Goal: Task Accomplishment & Management: Complete application form

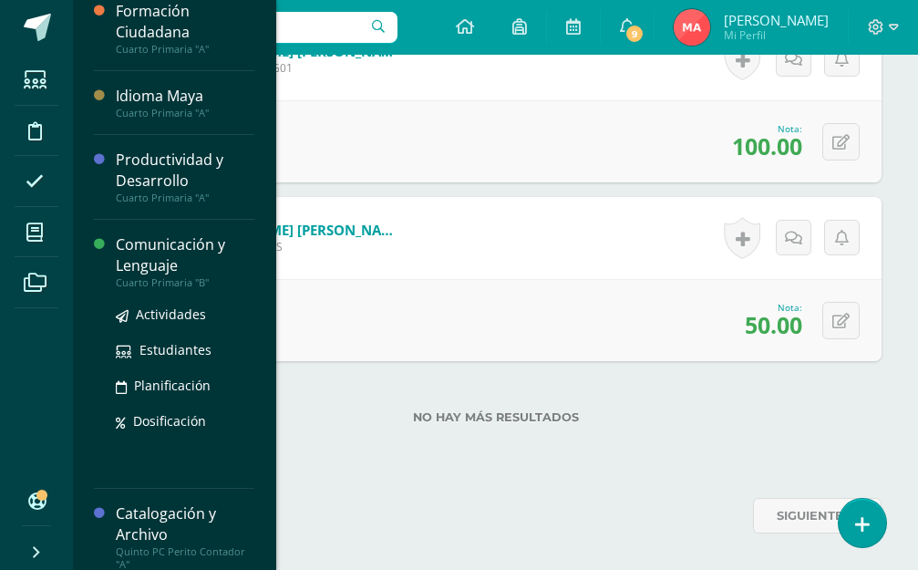
scroll to position [321, 0]
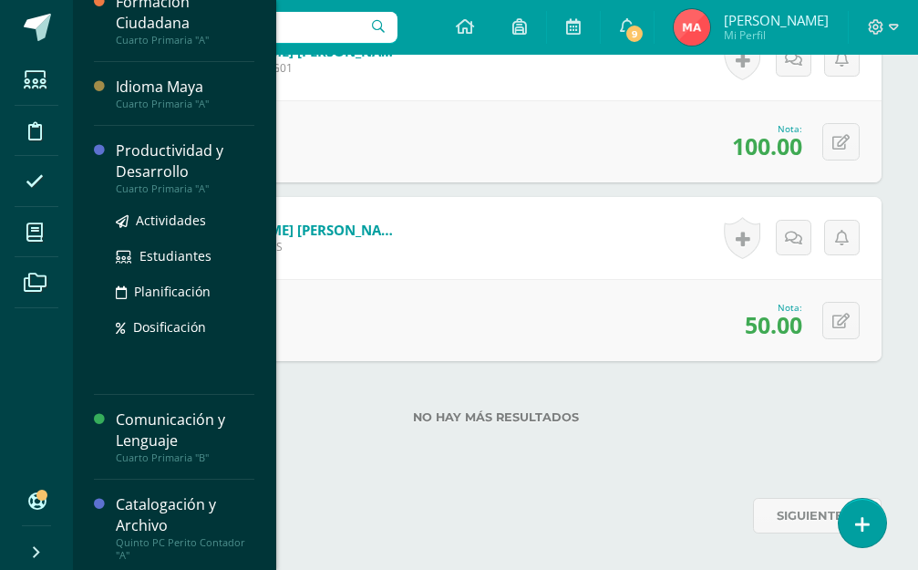
click at [172, 172] on div "Productividad y Desarrollo" at bounding box center [185, 161] width 139 height 42
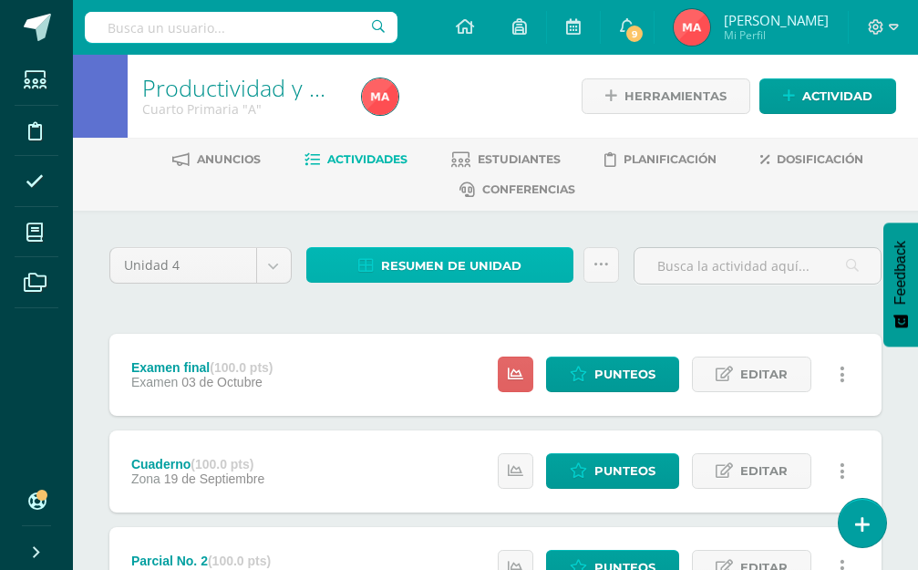
click at [491, 255] on span "Resumen de unidad" at bounding box center [451, 266] width 140 height 34
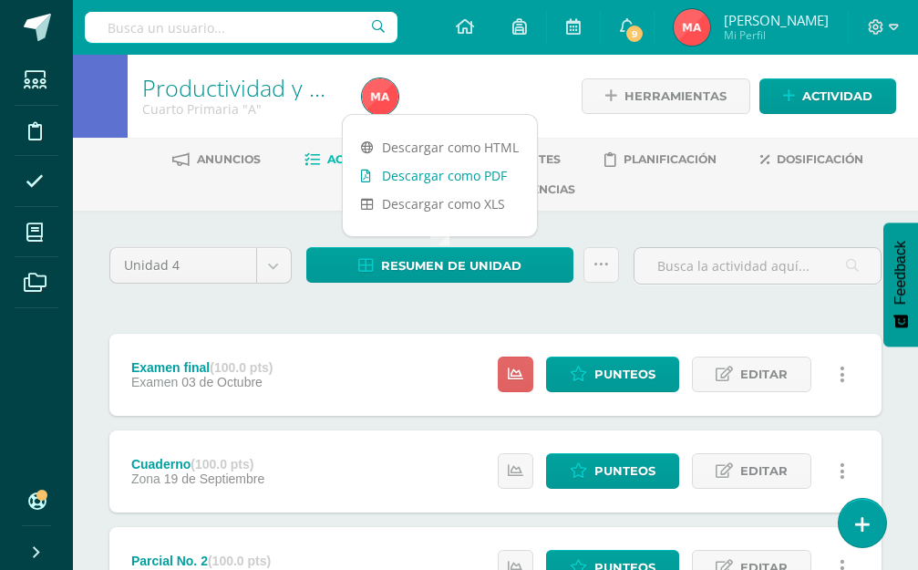
click at [455, 164] on link "Descargar como PDF" at bounding box center [440, 175] width 194 height 28
click at [600, 357] on span "Punteos" at bounding box center [624, 374] width 61 height 34
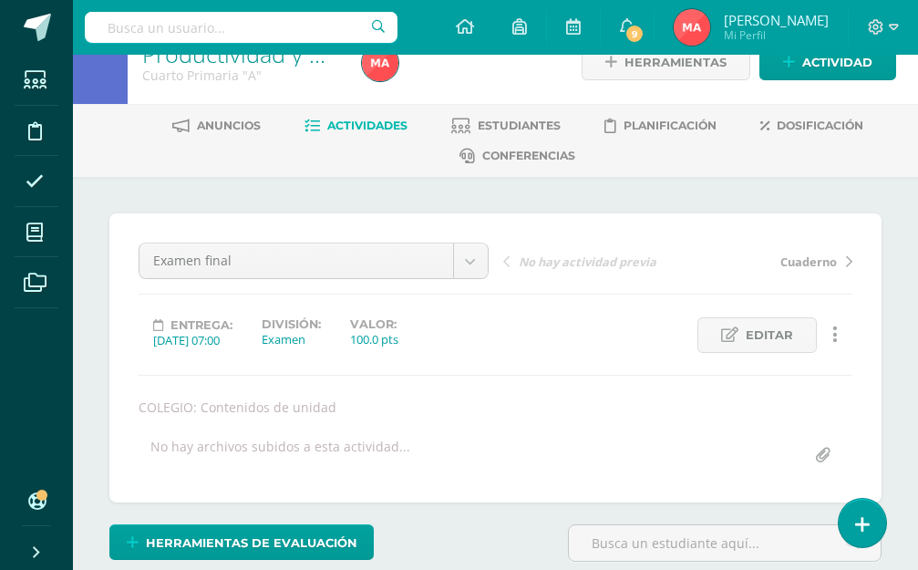
scroll to position [398, 0]
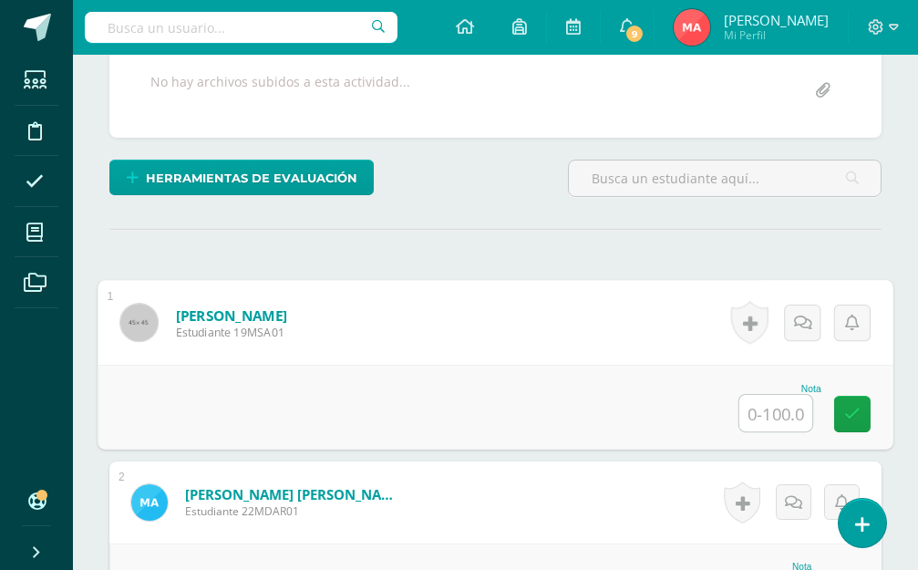
click at [767, 405] on input "text" at bounding box center [775, 413] width 73 height 36
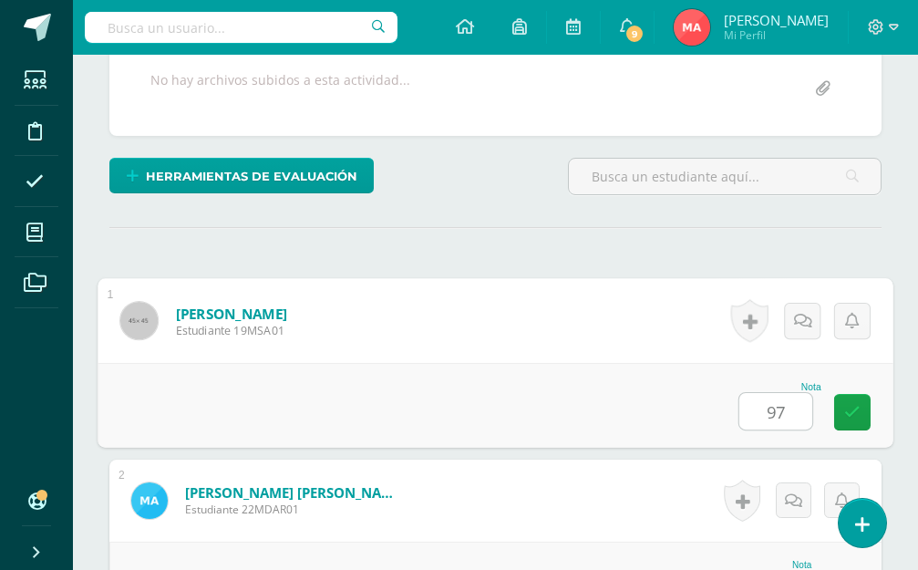
type input "97"
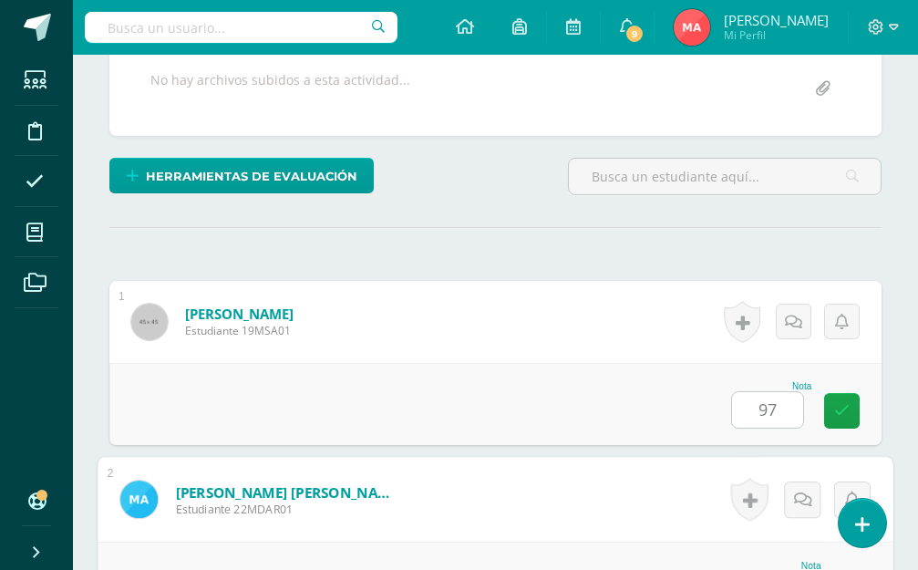
scroll to position [703, 0]
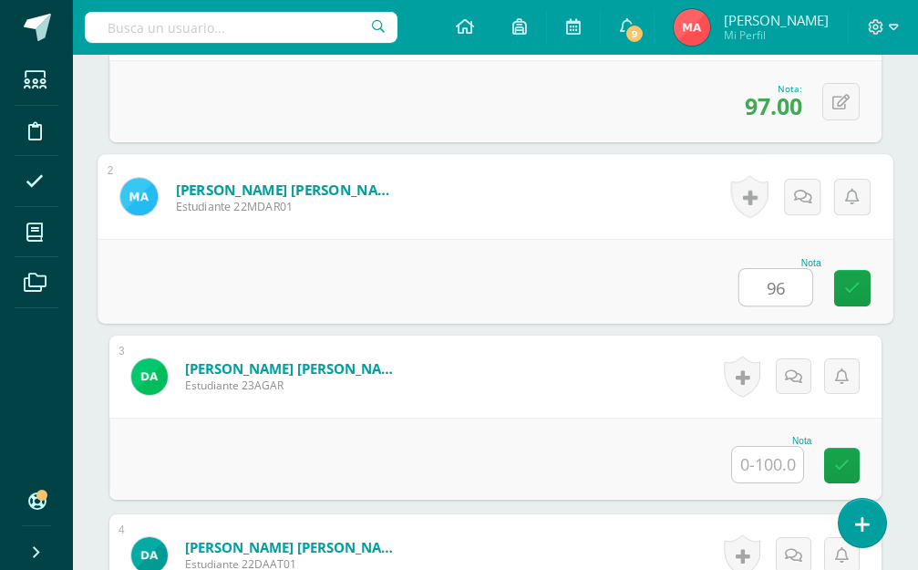
type input "96"
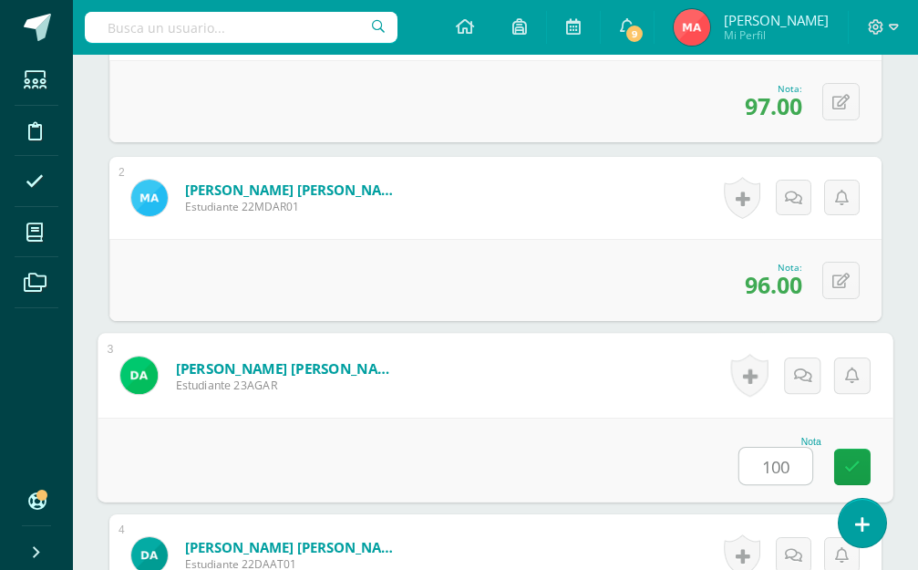
type input "100"
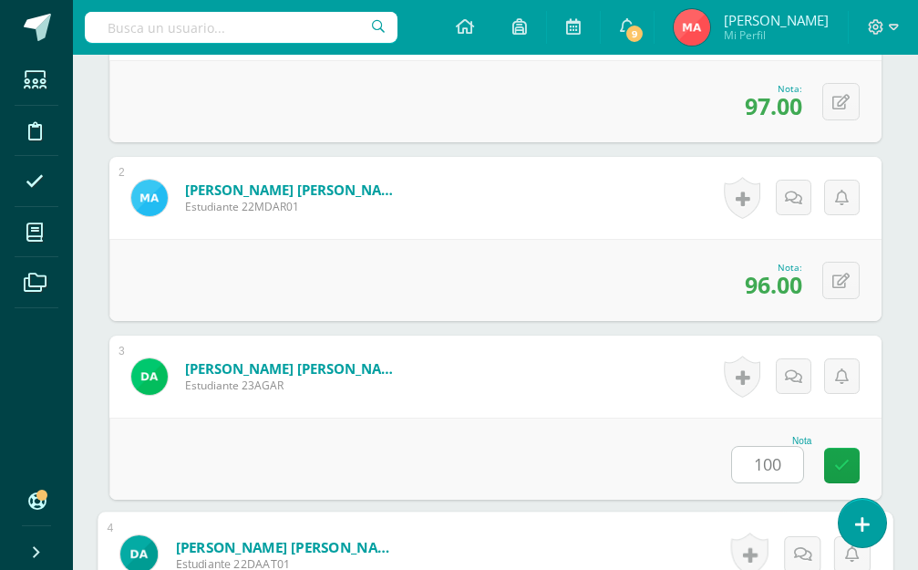
scroll to position [1060, 0]
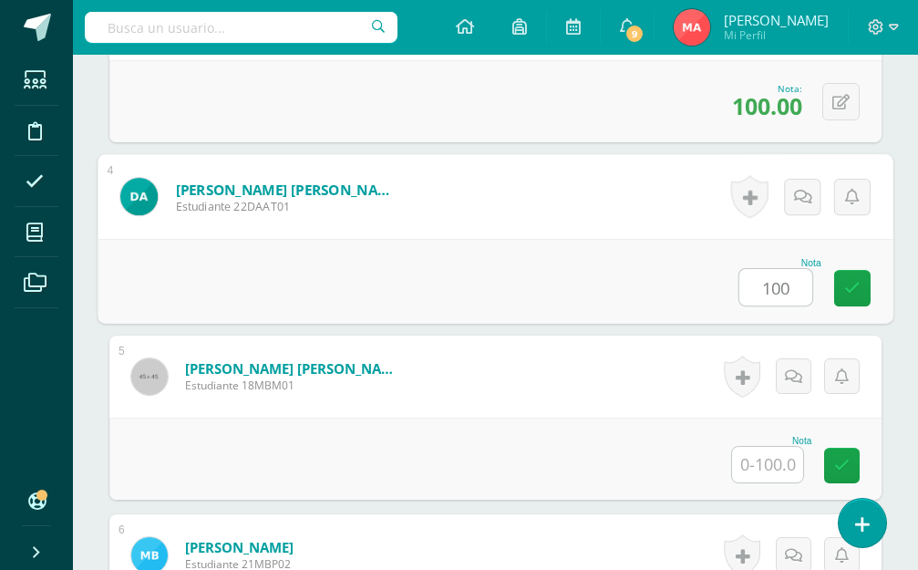
type input "100"
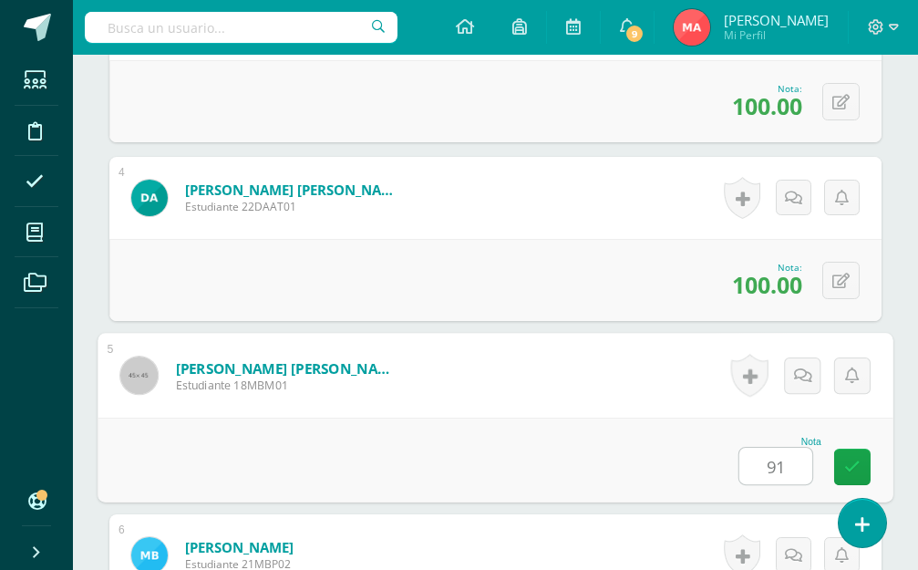
type input "91"
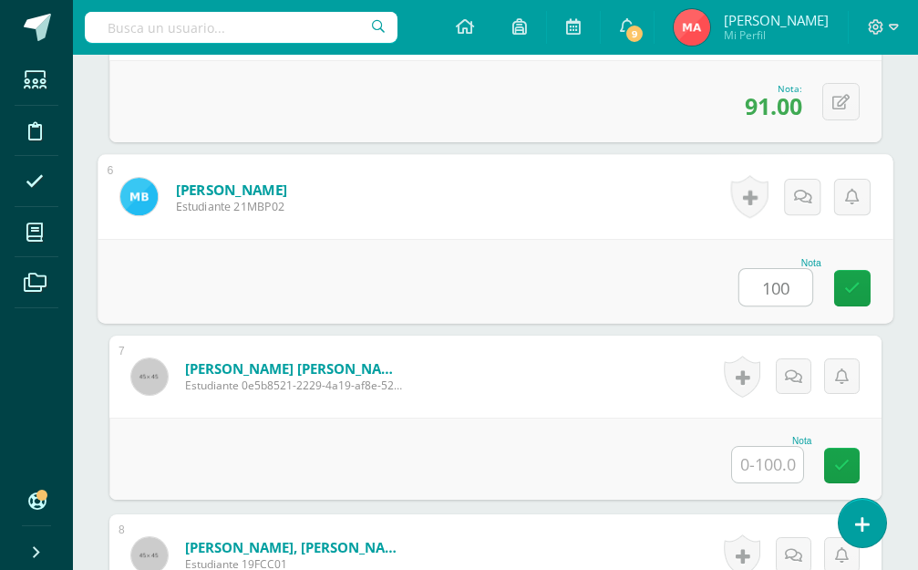
type input "100"
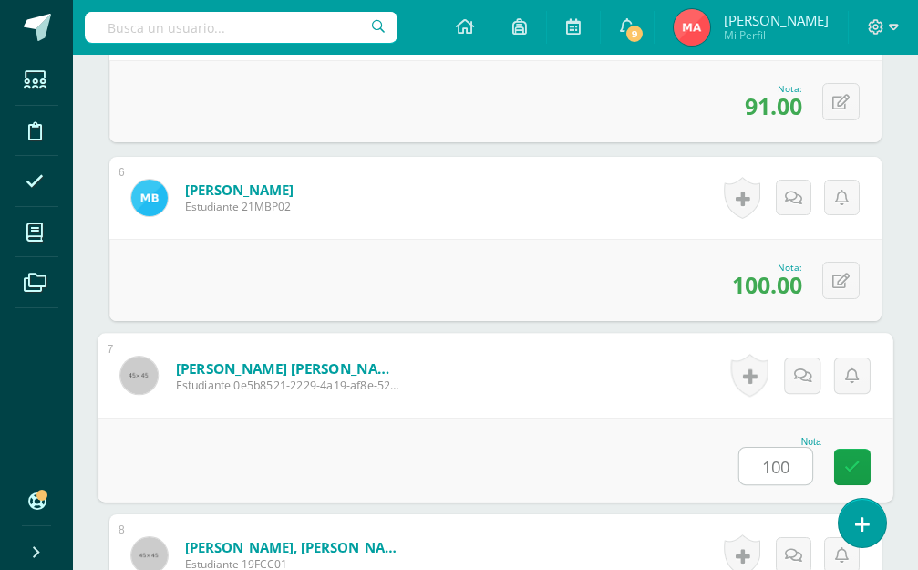
type input "100"
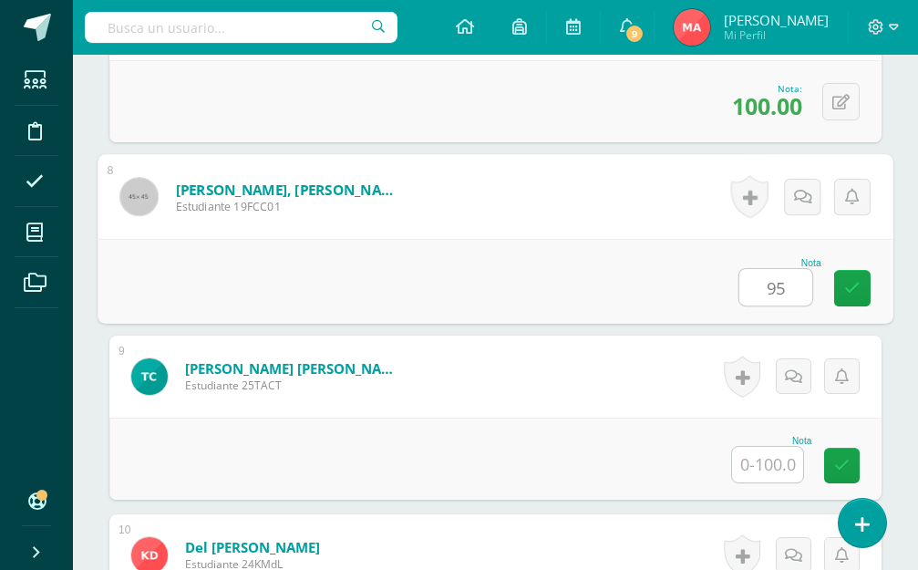
type input "95"
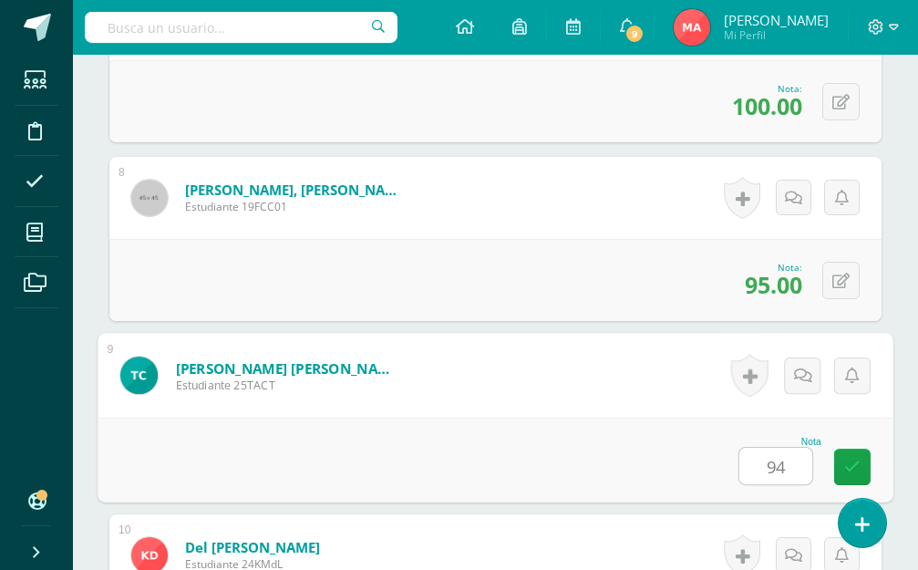
type input "94"
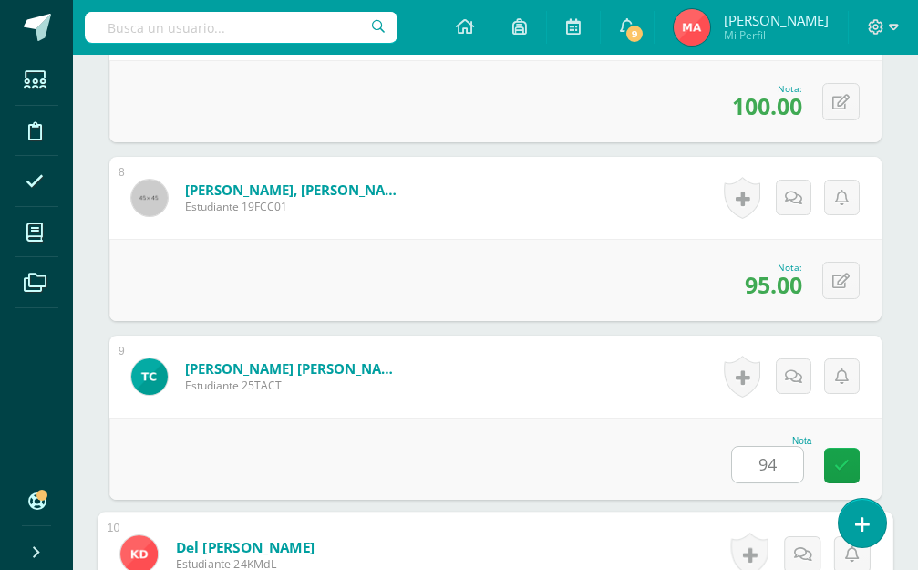
scroll to position [2132, 0]
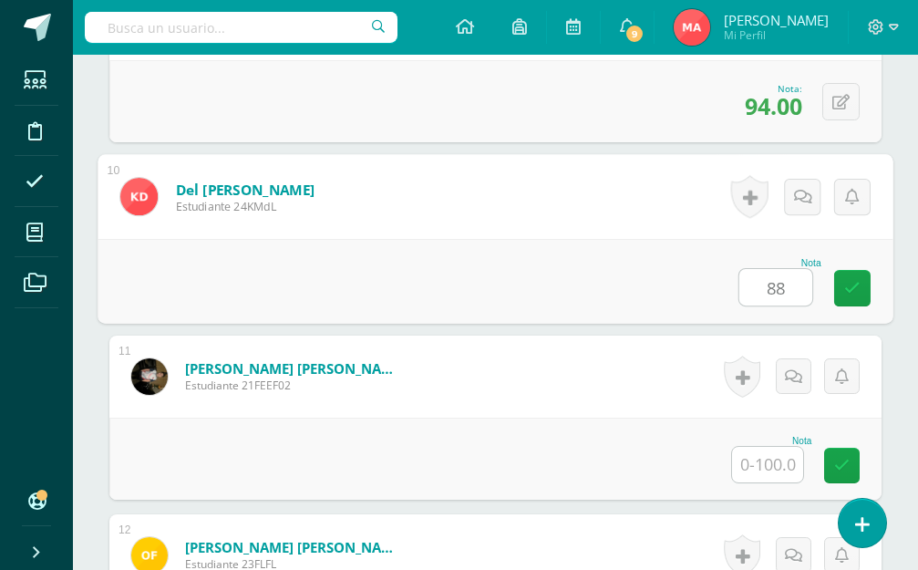
type input "88"
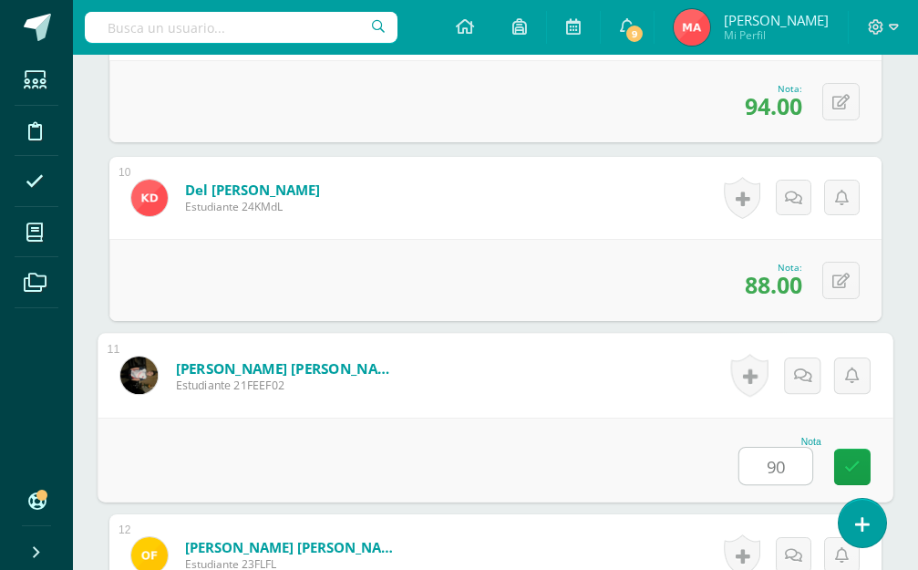
type input "90"
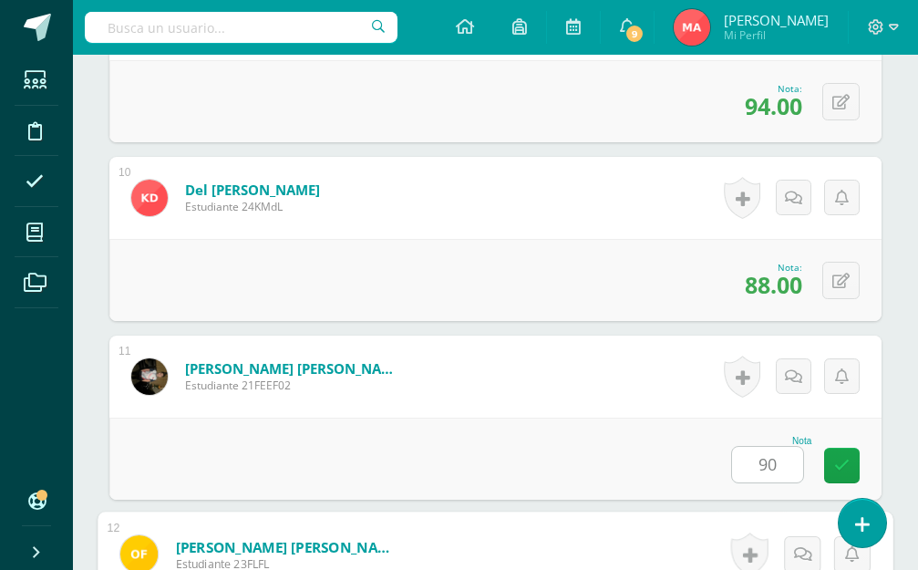
scroll to position [2490, 0]
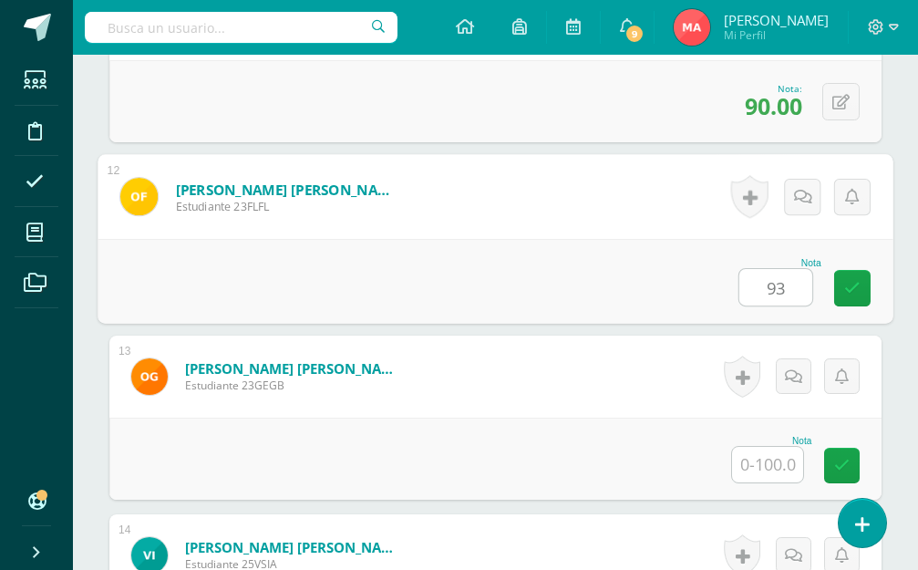
type input "93"
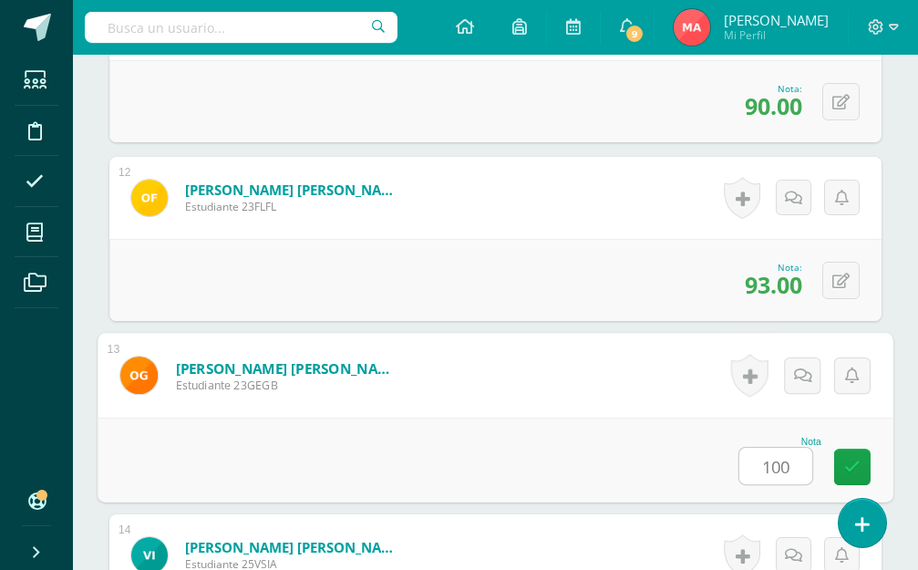
type input "100"
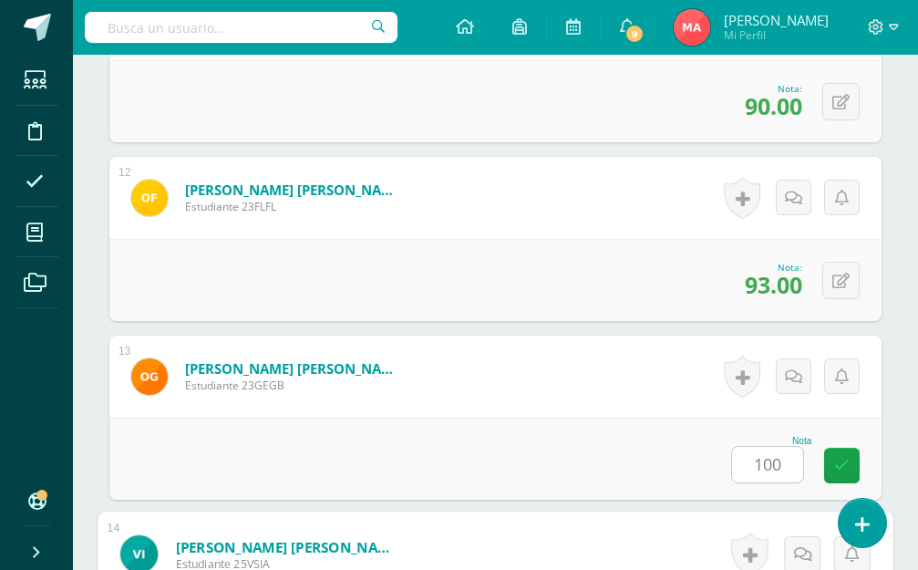
scroll to position [2847, 0]
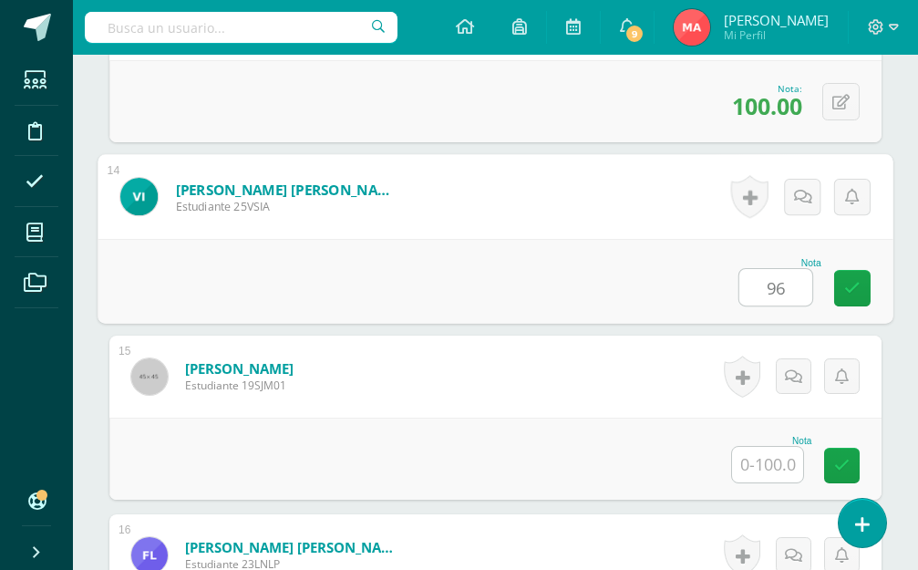
type input "96"
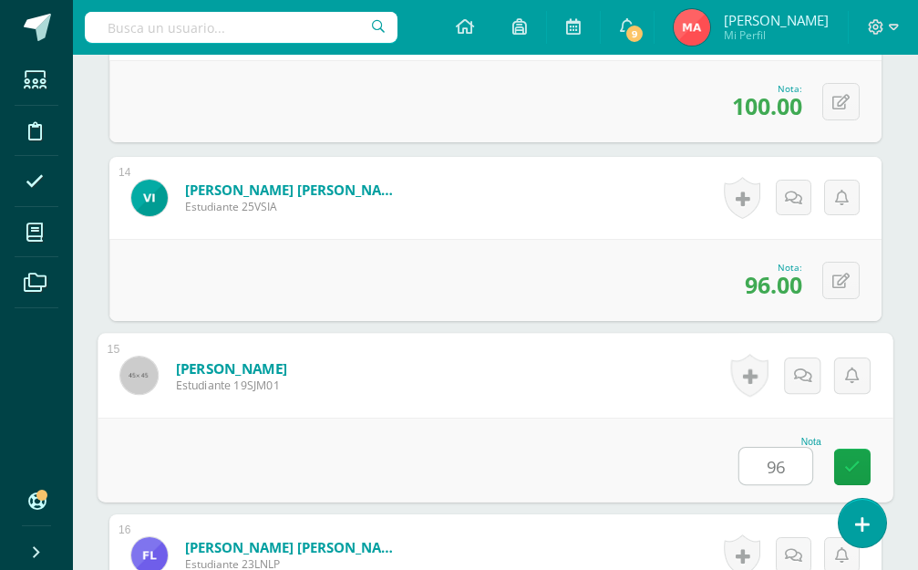
type input "96"
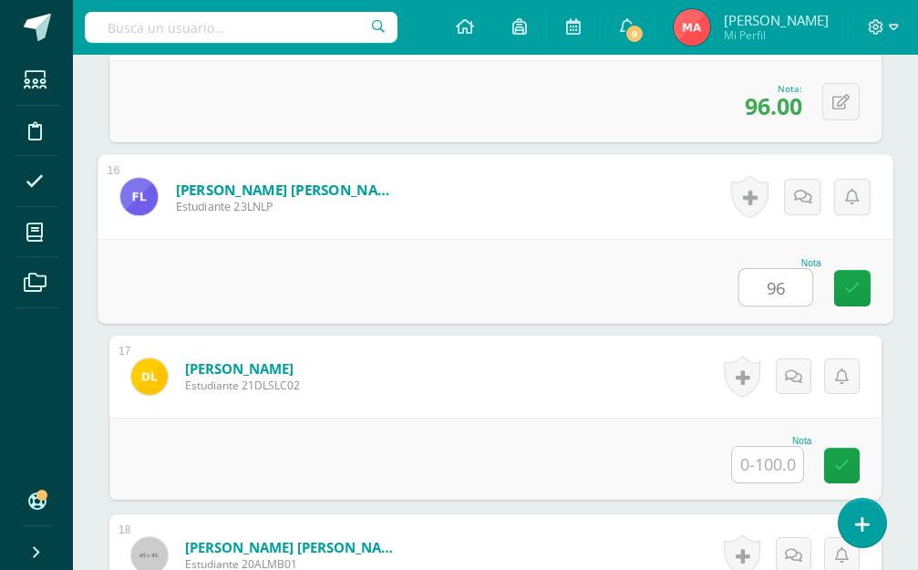
type input "96"
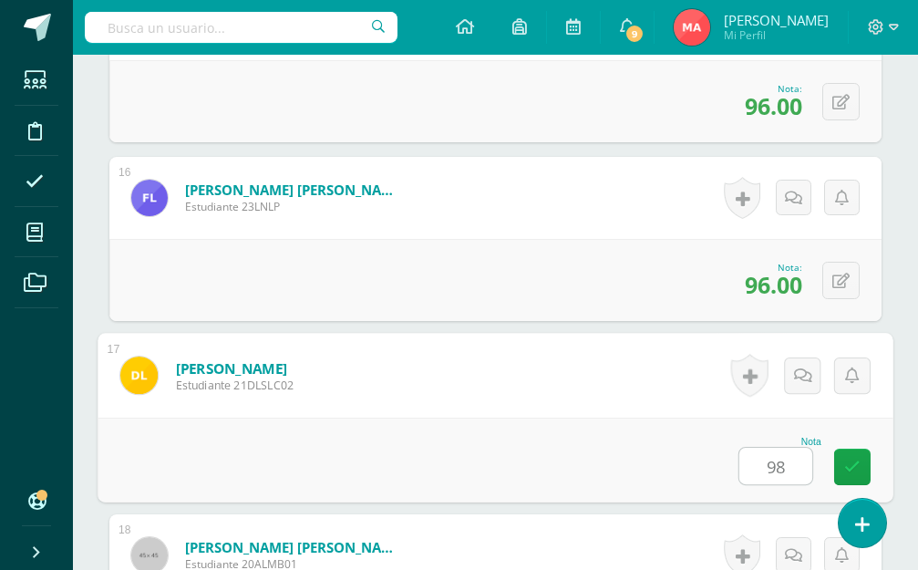
type input "98"
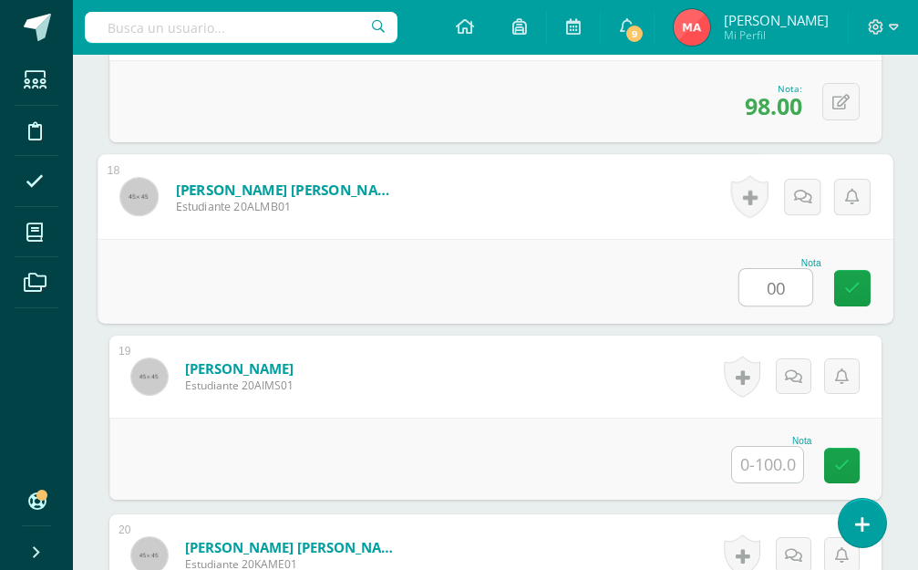
type input "0"
type input "100"
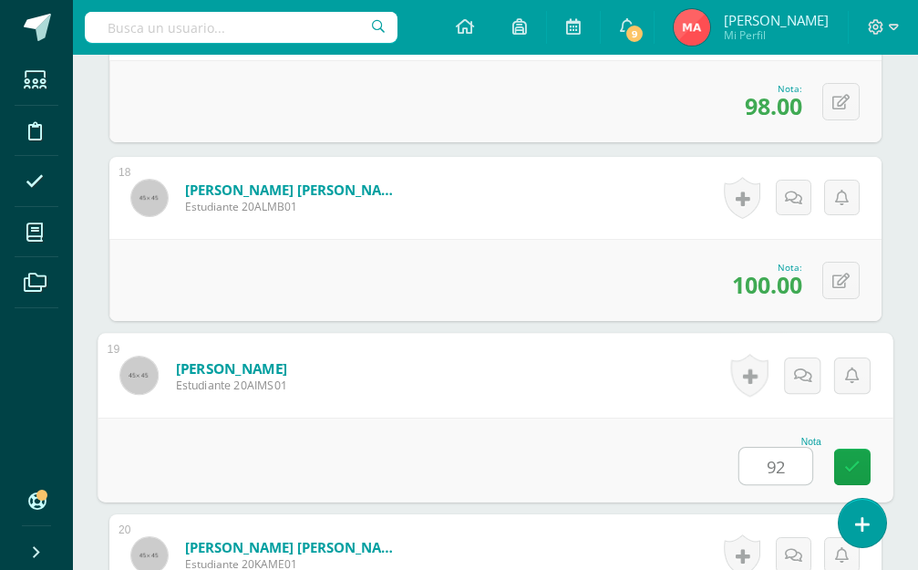
type input "92"
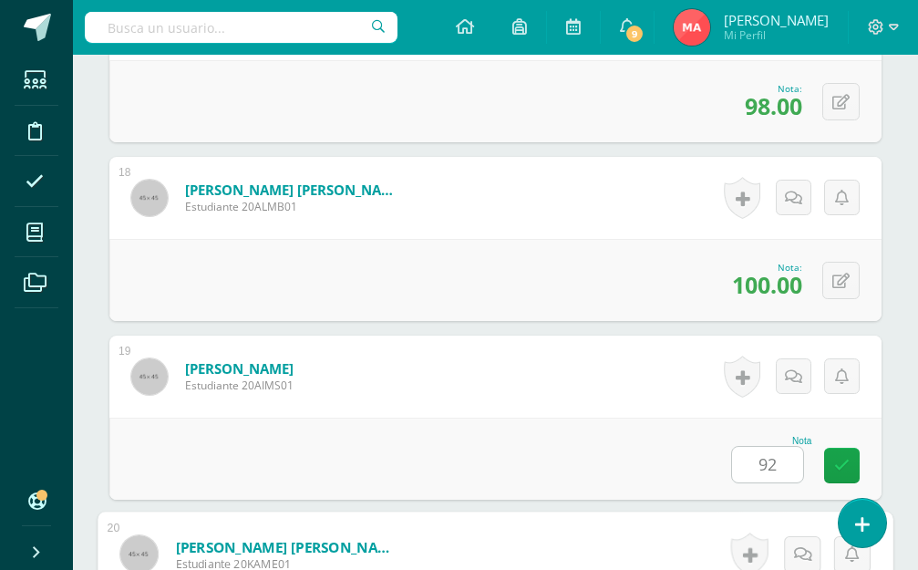
scroll to position [3919, 0]
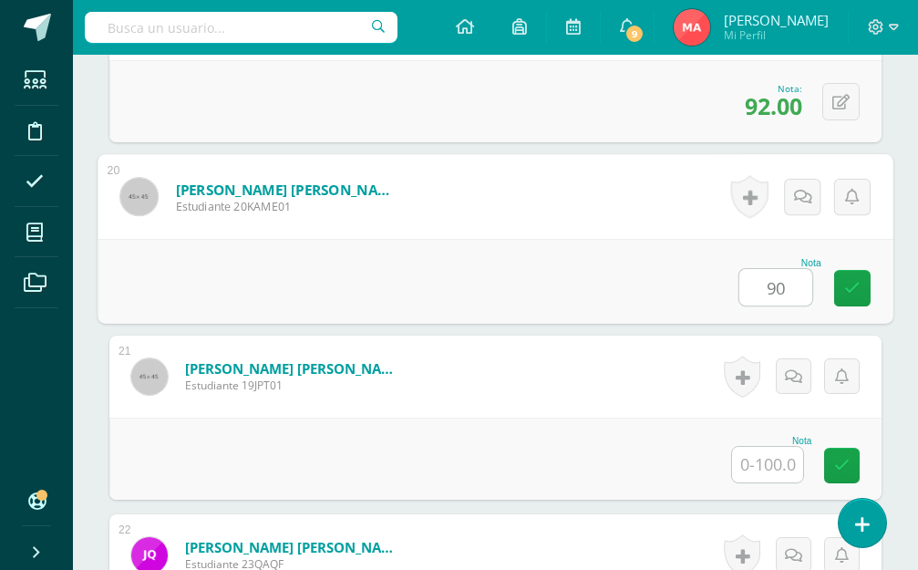
type input "90"
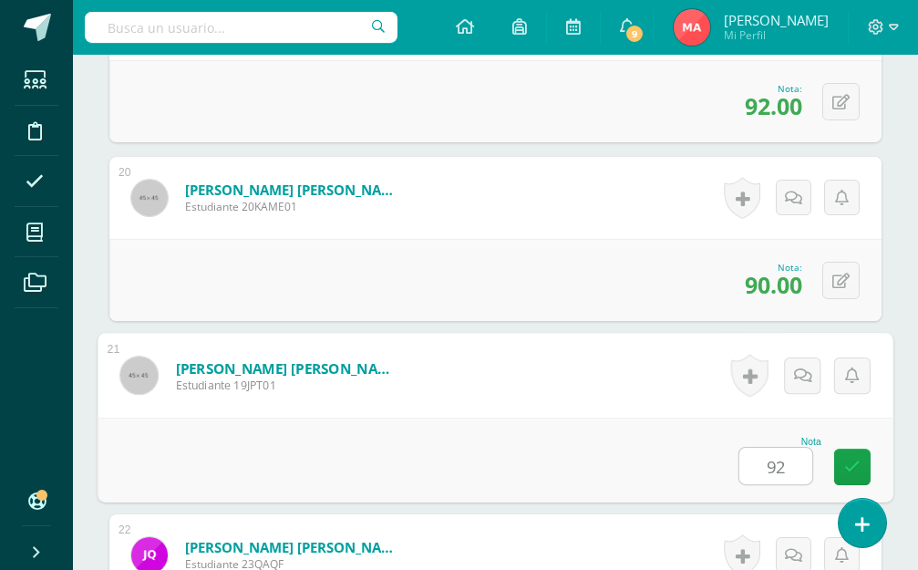
type input "92"
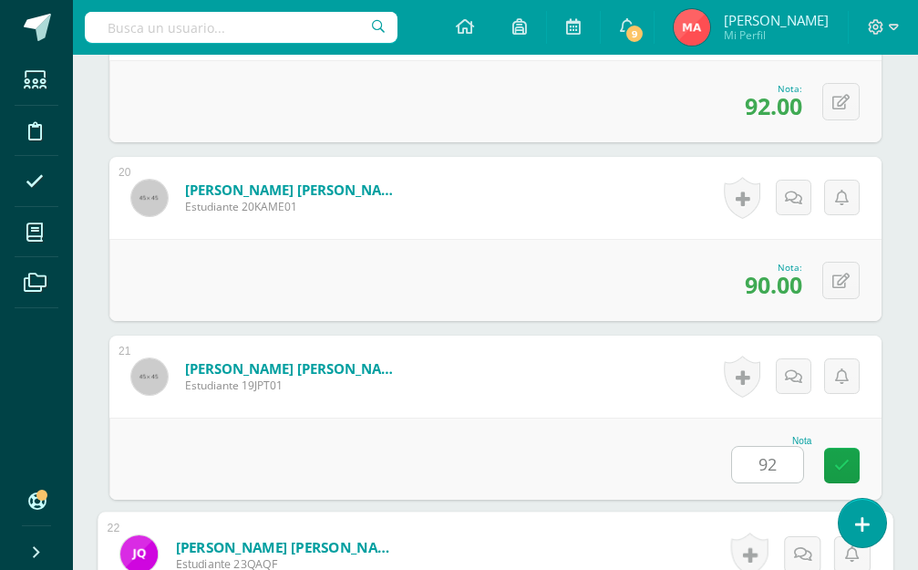
scroll to position [4277, 0]
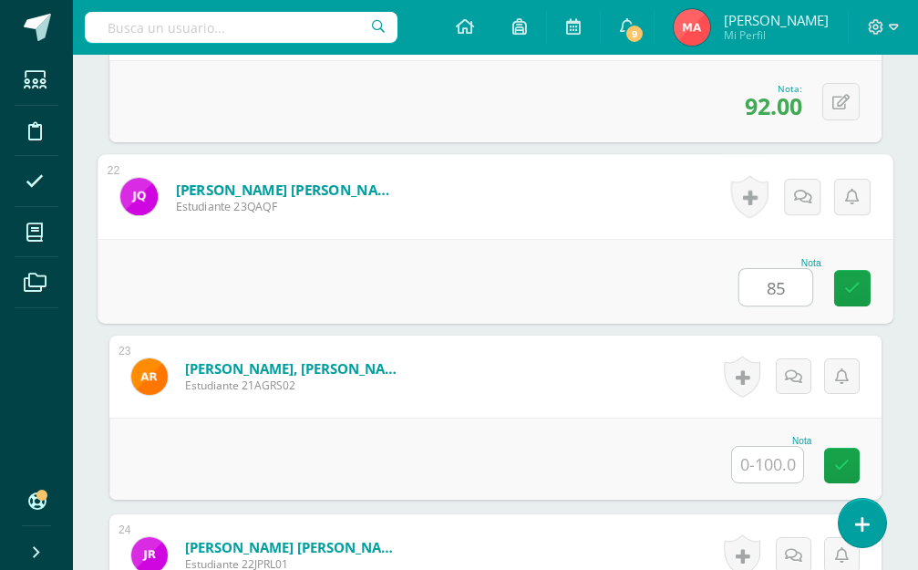
type input "85"
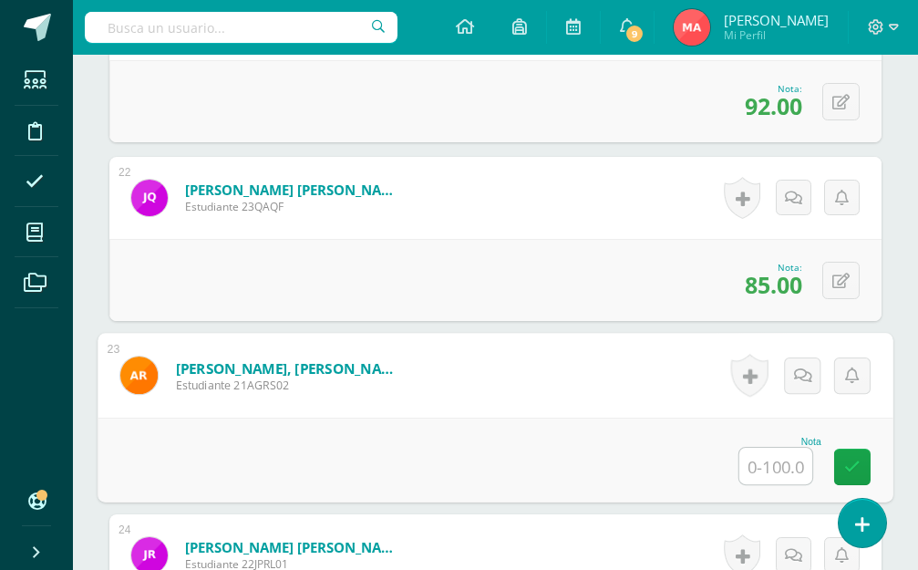
type input "8"
type input "70"
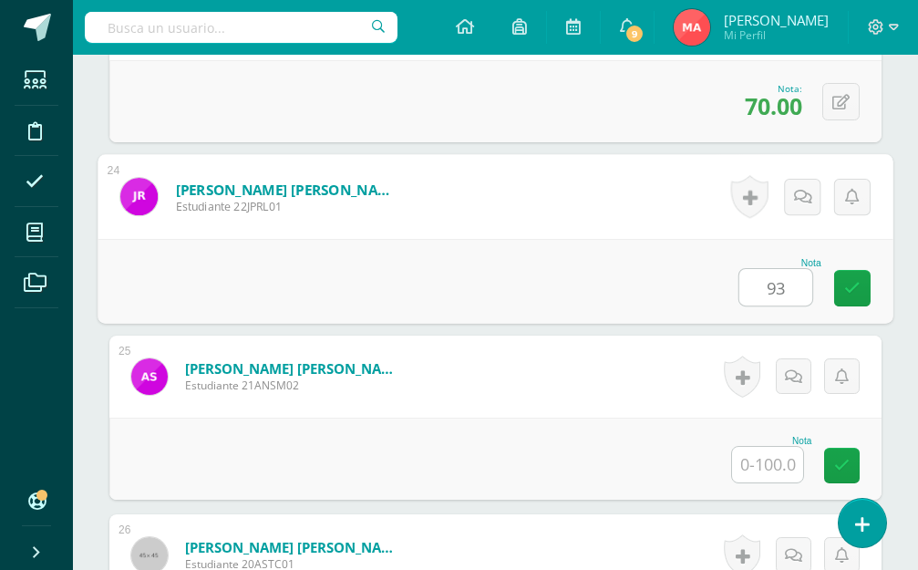
type input "93"
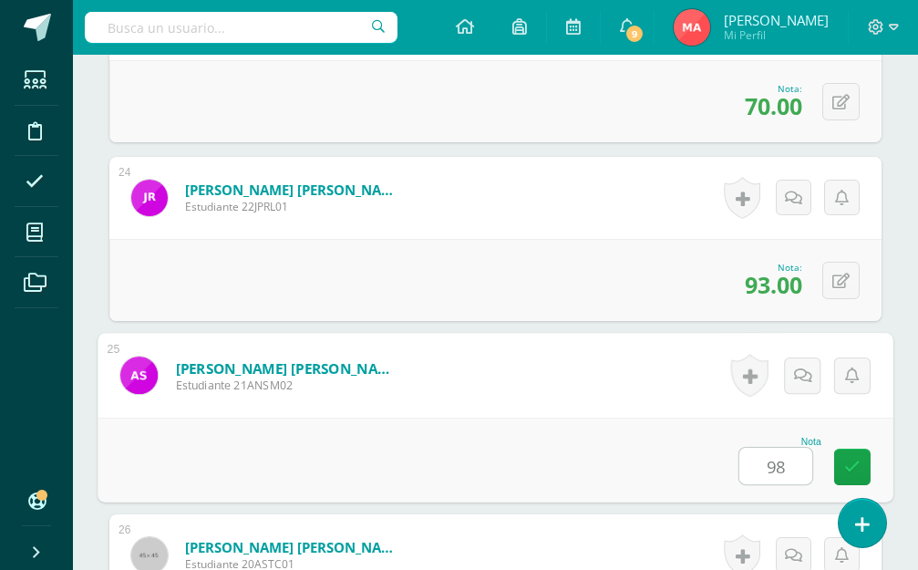
type input "98"
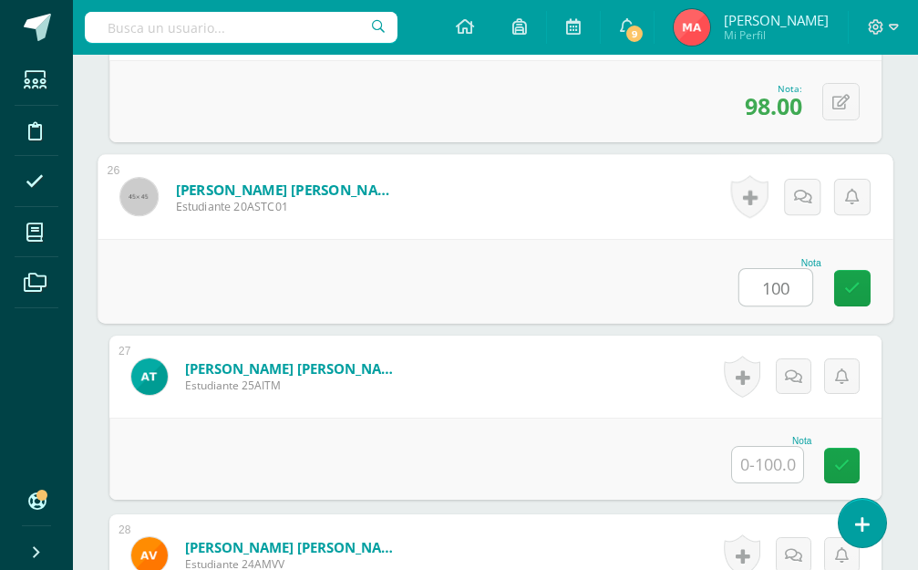
type input "100"
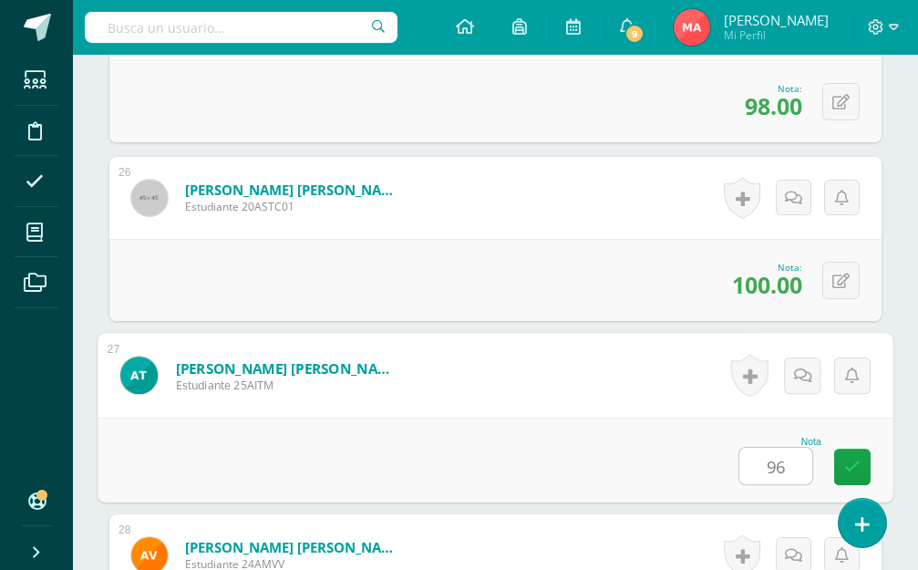
type input "96"
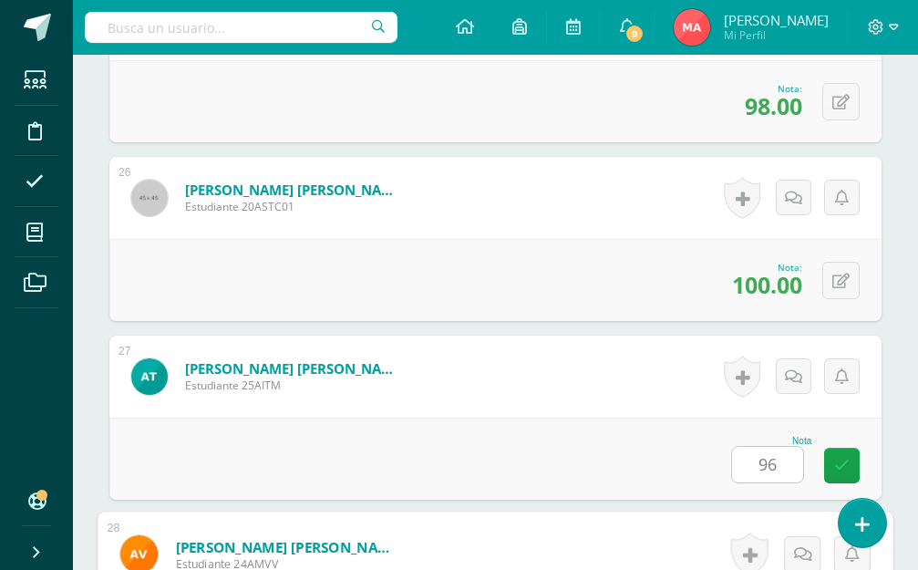
scroll to position [5349, 0]
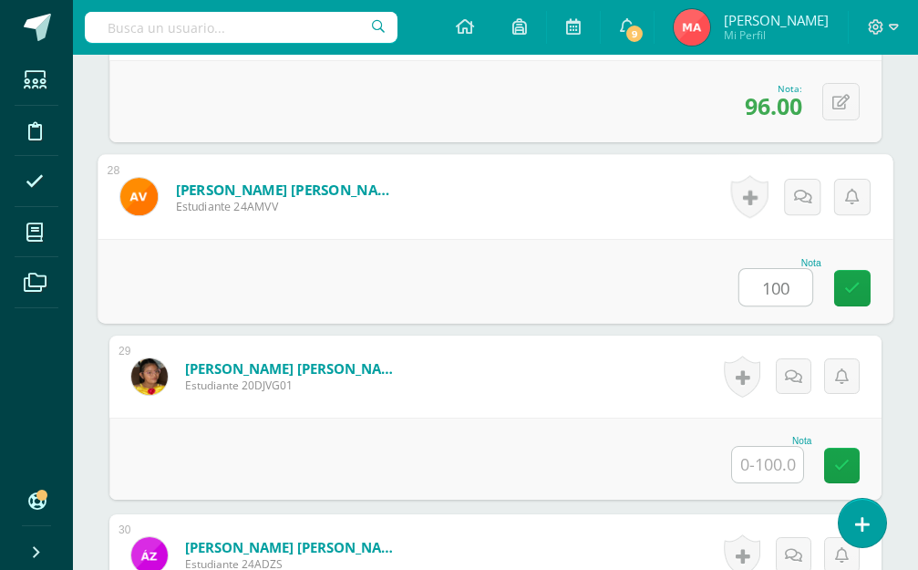
type input "100"
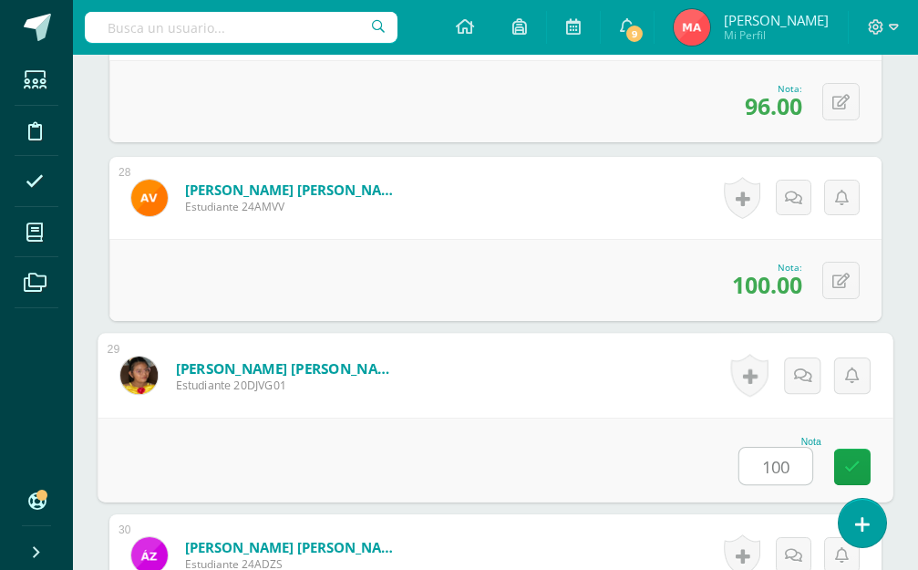
type input "100"
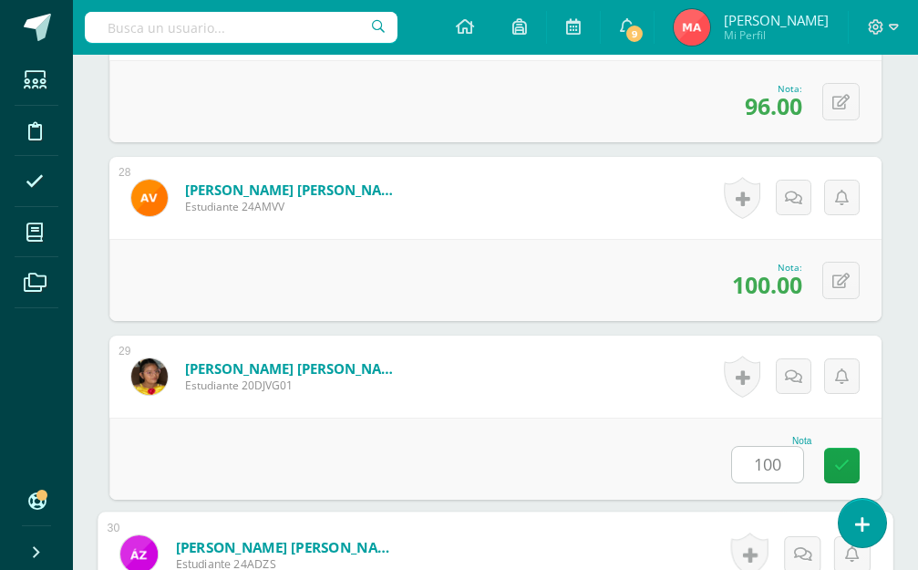
scroll to position [5666, 0]
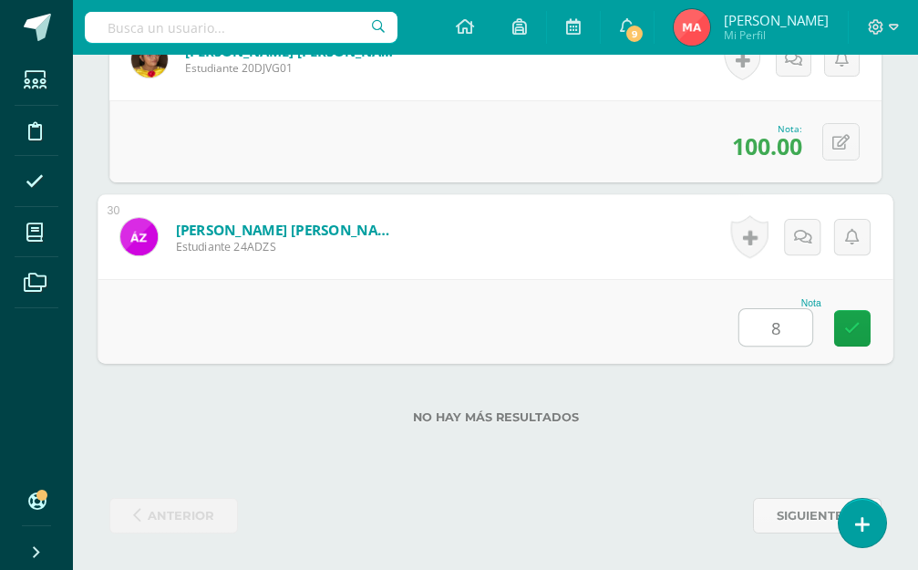
type input "84"
